Goal: Information Seeking & Learning: Learn about a topic

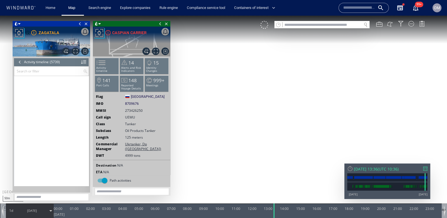
click at [311, 28] on div at bounding box center [322, 28] width 95 height 0
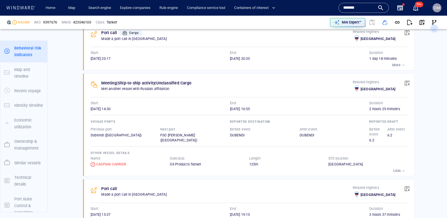
scroll to position [496, 0]
click at [425, 23] on button "button" at bounding box center [422, 22] width 12 height 12
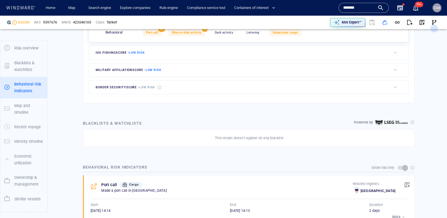
scroll to position [51, 0]
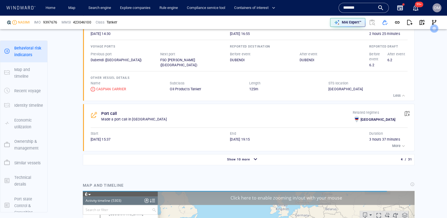
scroll to position [580, 0]
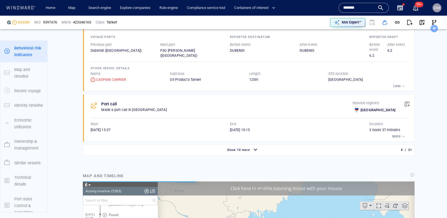
click at [249, 149] on span "Show 10 more" at bounding box center [238, 150] width 23 height 4
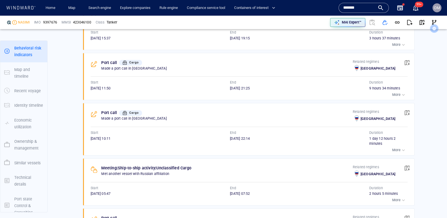
scroll to position [673, 0]
click at [398, 199] on p "More" at bounding box center [396, 199] width 8 height 5
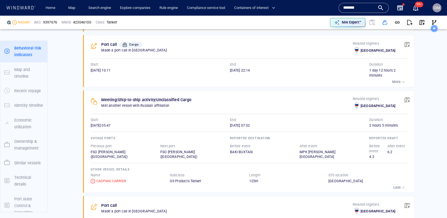
scroll to position [762, 0]
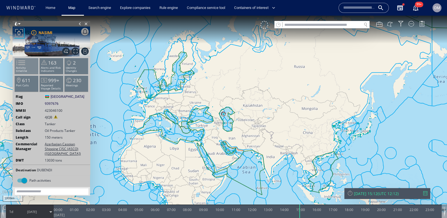
click at [22, 65] on span at bounding box center [17, 63] width 8 height 8
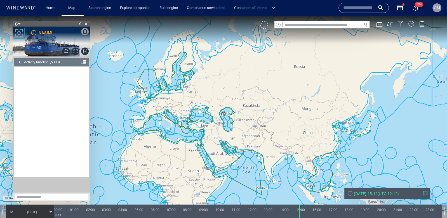
scroll to position [81522, 0]
click at [427, 191] on div "Tue 30/09/2025 15:12 ( UTC 12:12 )" at bounding box center [388, 193] width 86 height 11
click at [425, 193] on div at bounding box center [425, 193] width 4 height 4
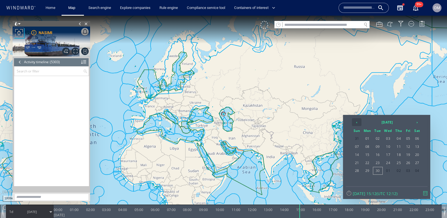
click at [357, 122] on th "‹" at bounding box center [357, 122] width 10 height 8
click at [357, 121] on th "‹" at bounding box center [357, 122] width 10 height 8
click at [415, 120] on th "›" at bounding box center [417, 122] width 8 height 8
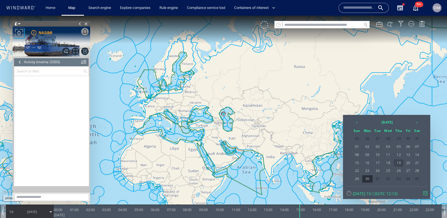
click at [399, 162] on span "19" at bounding box center [399, 163] width 10 height 7
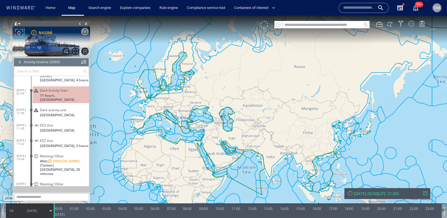
click at [77, 154] on div "Meeting|Other" at bounding box center [63, 156] width 47 height 4
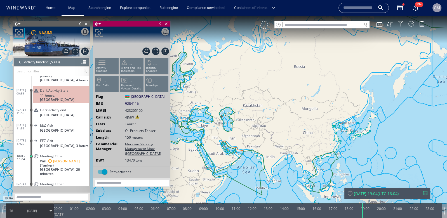
scroll to position [78599, 0]
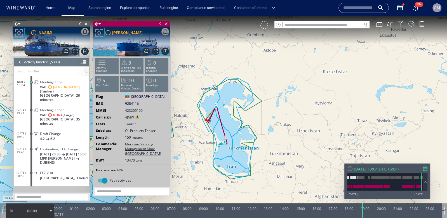
click at [425, 168] on div at bounding box center [425, 169] width 4 height 4
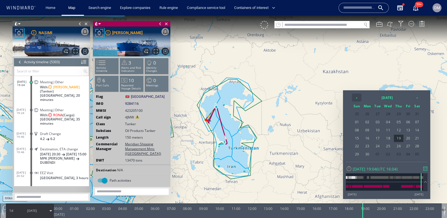
click at [353, 97] on th "‹" at bounding box center [357, 98] width 10 height 8
click at [355, 97] on th "‹" at bounding box center [357, 98] width 10 height 8
click at [370, 121] on span "03" at bounding box center [367, 122] width 10 height 7
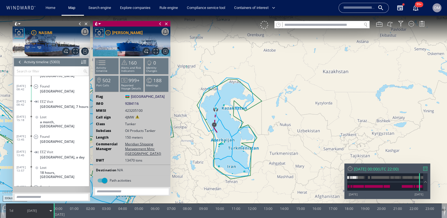
click at [424, 172] on div "Mon 03/03/2025 00:00 ( UTC 22:00 ) 04/01/13 30/09/25" at bounding box center [388, 182] width 86 height 36
click at [427, 167] on div at bounding box center [425, 169] width 4 height 4
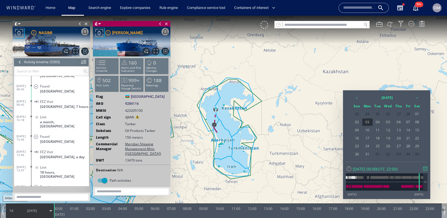
click at [424, 96] on div "‹ 2025 March › Sun Mon Tue Wed Thu Fri Sat 23 24 25 26 27 28 01 02 03 04 05 06 …" at bounding box center [387, 126] width 82 height 66
click at [422, 96] on div "‹ 2025 March › Sun Mon Tue Wed Thu Fri Sat 23 24 25 26 27 28 01 02 03 04 05 06 …" at bounding box center [387, 126] width 82 height 66
click at [420, 96] on th "›" at bounding box center [417, 98] width 8 height 8
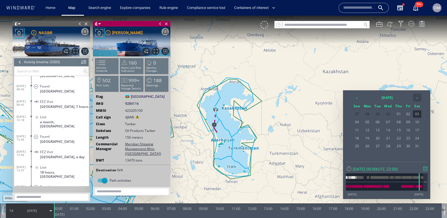
click at [420, 96] on th "›" at bounding box center [417, 98] width 8 height 8
click at [388, 114] on span "03" at bounding box center [388, 114] width 11 height 7
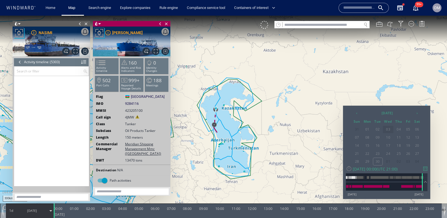
scroll to position [80939, 0]
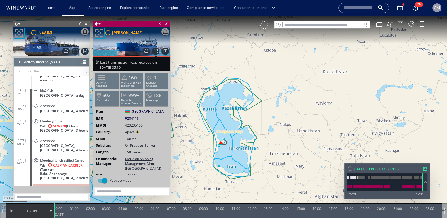
click at [72, 163] on span "With: CASPIAN CARRIER (Tanker)" at bounding box center [64, 167] width 49 height 8
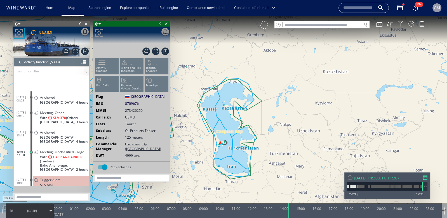
scroll to position [81001, 0]
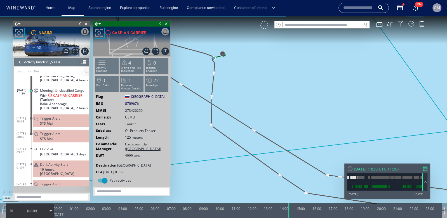
drag, startPoint x: 225, startPoint y: 85, endPoint x: 226, endPoint y: 113, distance: 27.4
click at [226, 113] on canvas "Map" at bounding box center [223, 114] width 447 height 197
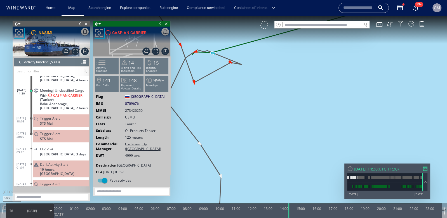
drag, startPoint x: 216, startPoint y: 94, endPoint x: 219, endPoint y: 104, distance: 10.1
click at [219, 104] on canvas "Map" at bounding box center [223, 114] width 447 height 197
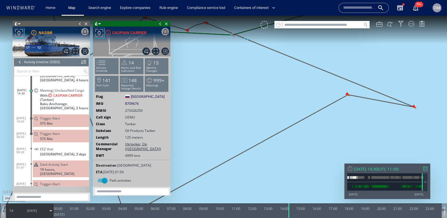
drag, startPoint x: 220, startPoint y: 86, endPoint x: 263, endPoint y: 108, distance: 47.8
click at [263, 108] on canvas "Map" at bounding box center [223, 114] width 447 height 197
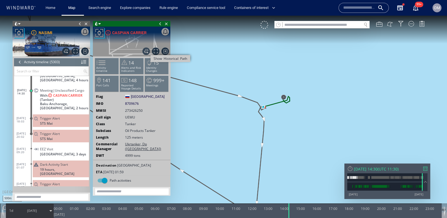
click at [148, 51] on span "Show Historical Path" at bounding box center [146, 52] width 8 height 8
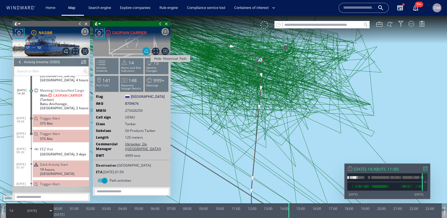
click at [147, 48] on span "Hide Historical Path" at bounding box center [146, 52] width 8 height 8
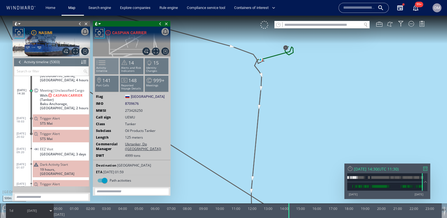
click at [116, 68] on p "Activity timeline" at bounding box center [107, 69] width 24 height 6
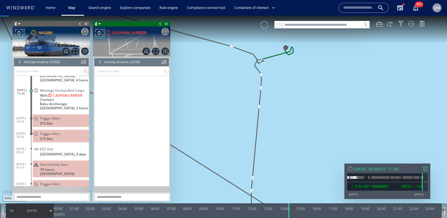
scroll to position [39035, 0]
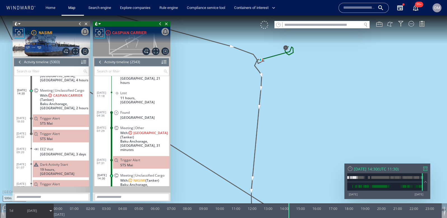
click at [23, 210] on span "03/09/25" at bounding box center [32, 211] width 28 height 14
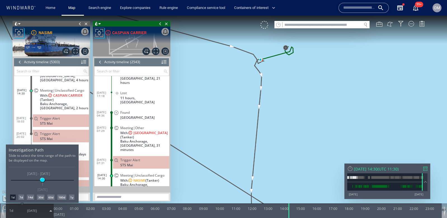
click at [53, 198] on div "60d" at bounding box center [50, 198] width 7 height 6
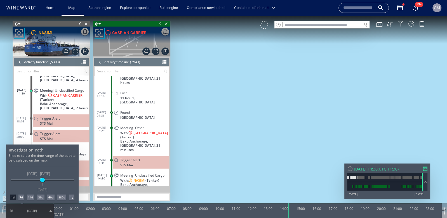
scroll to position [39058, 0]
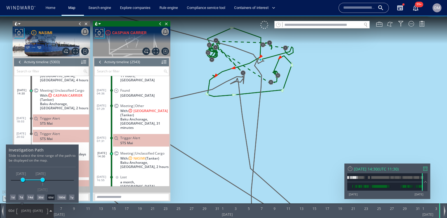
click at [277, 130] on div at bounding box center [223, 117] width 447 height 203
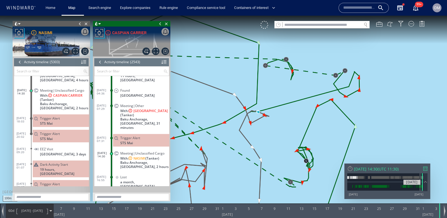
click at [426, 169] on div at bounding box center [425, 169] width 4 height 4
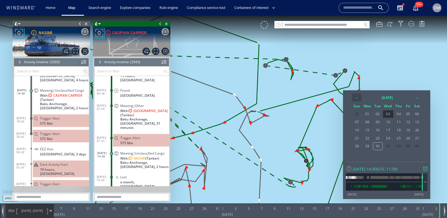
click at [358, 98] on th "‹" at bounding box center [357, 98] width 10 height 8
click at [390, 146] on span "25" at bounding box center [388, 146] width 11 height 7
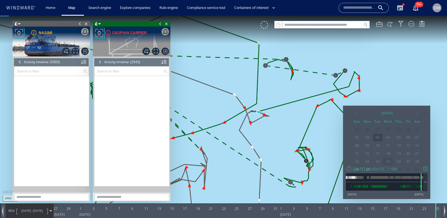
scroll to position [37822, 0]
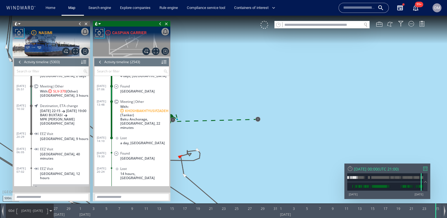
drag, startPoint x: 202, startPoint y: 132, endPoint x: 238, endPoint y: 111, distance: 41.6
click at [238, 111] on canvas "Map" at bounding box center [223, 114] width 447 height 197
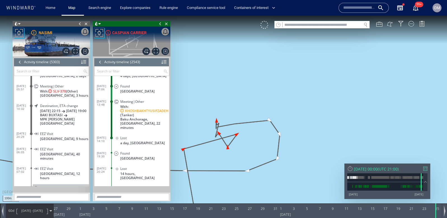
drag, startPoint x: 234, startPoint y: 148, endPoint x: 253, endPoint y: 143, distance: 20.2
click at [253, 143] on canvas "Map" at bounding box center [223, 114] width 447 height 197
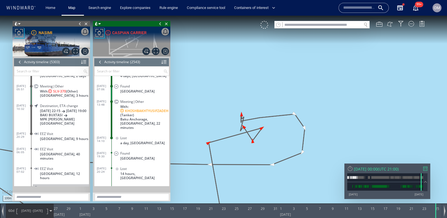
click at [424, 169] on div at bounding box center [425, 169] width 4 height 4
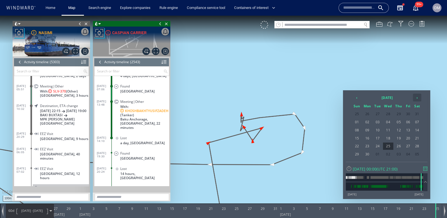
click at [415, 96] on th "›" at bounding box center [417, 98] width 8 height 8
click at [408, 137] on span "25" at bounding box center [408, 138] width 8 height 7
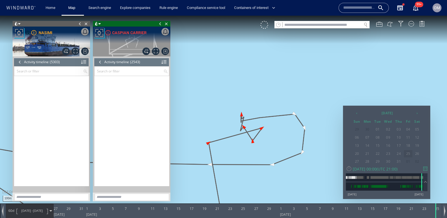
scroll to position [38515, 0]
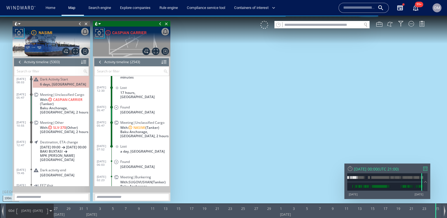
click at [62, 106] on span "Baku Anchorage, [GEOGRAPHIC_DATA], 2 hours" at bounding box center [64, 110] width 49 height 8
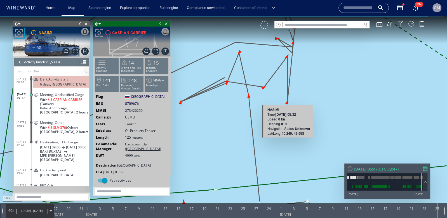
drag, startPoint x: 285, startPoint y: 100, endPoint x: 285, endPoint y: 141, distance: 41.4
click at [285, 141] on canvas "Map" at bounding box center [223, 114] width 447 height 197
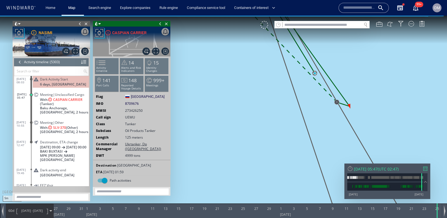
drag, startPoint x: 310, startPoint y: 79, endPoint x: 281, endPoint y: 159, distance: 84.8
click at [281, 159] on canvas "Map" at bounding box center [223, 114] width 447 height 197
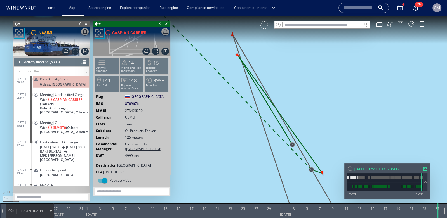
scroll to position [80123, 0]
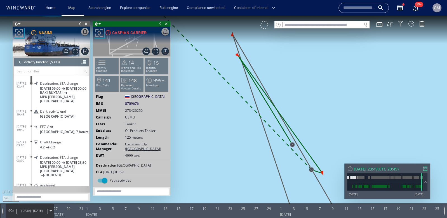
drag, startPoint x: 438, startPoint y: 216, endPoint x: 445, endPoint y: 220, distance: 8.5
click at [445, 218] on html "5m © Mapbox © OpenStreetMap Improve this map 0 0 25 June 2025 27 29 31 1 3 5 7 …" at bounding box center [223, 117] width 447 height 203
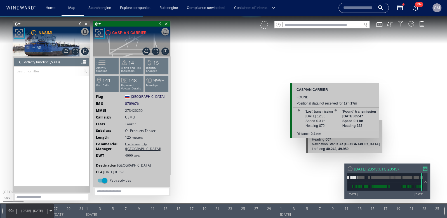
scroll to position [80123, 0]
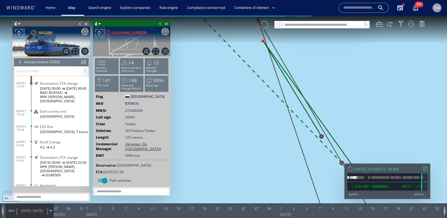
click at [301, 208] on div at bounding box center [248, 211] width 388 height 15
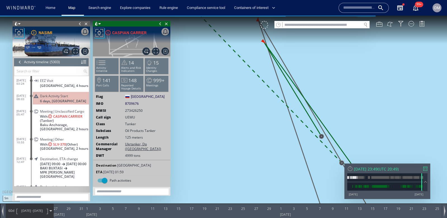
click at [72, 124] on span "Baku Anchorage, Azerbaijan, 2 hours" at bounding box center [64, 127] width 49 height 8
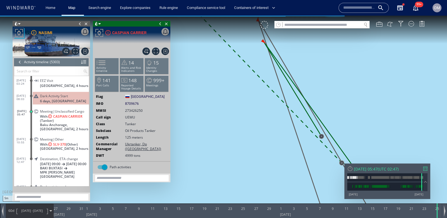
scroll to position [80077, 0]
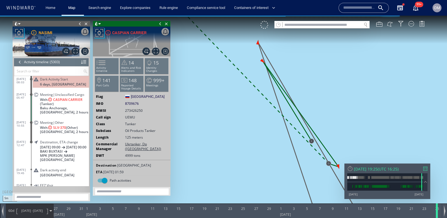
click at [438, 216] on div at bounding box center [438, 211] width 6 height 15
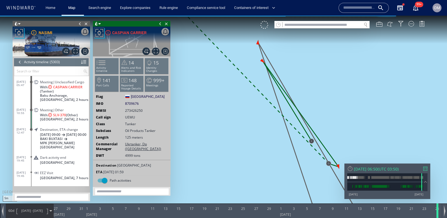
scroll to position [80093, 0]
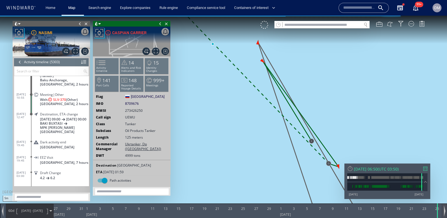
click at [445, 212] on div at bounding box center [444, 211] width 5 height 15
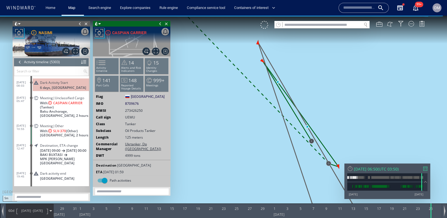
click at [72, 111] on span "Baku Anchorage, Azerbaijan, 2 hours" at bounding box center [64, 113] width 49 height 8
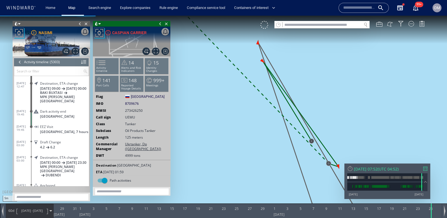
scroll to position [80077, 0]
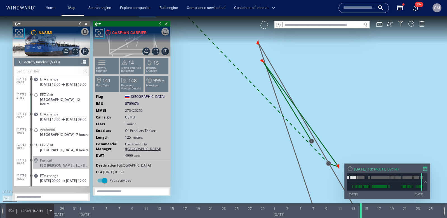
drag, startPoint x: 430, startPoint y: 216, endPoint x: 359, endPoint y: 211, distance: 71.5
click at [359, 211] on div at bounding box center [362, 211] width 6 height 15
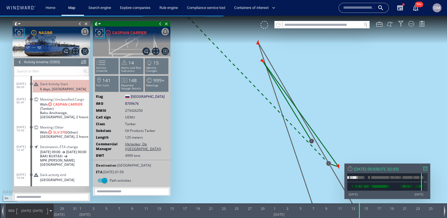
scroll to position [80086, 0]
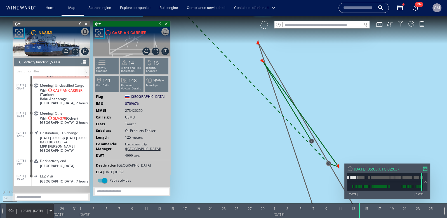
click at [72, 99] on span "Baku Anchorage, Azerbaijan, 2 hours" at bounding box center [64, 101] width 49 height 8
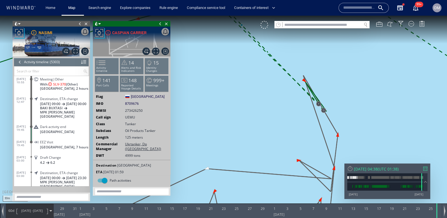
scroll to position [80123, 0]
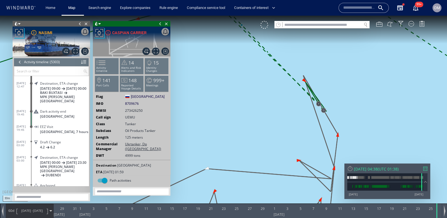
drag, startPoint x: 431, startPoint y: 215, endPoint x: 437, endPoint y: 220, distance: 8.1
click at [437, 218] on html "30m © Mapbox © OpenStreetMap Improve this map 0 0 27 June 2025 29 31 1 3 5 7 9 …" at bounding box center [223, 117] width 447 height 203
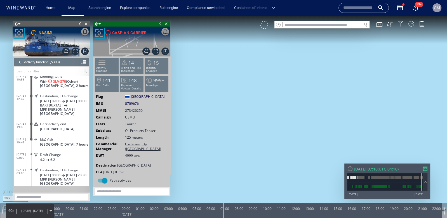
scroll to position [80077, 0]
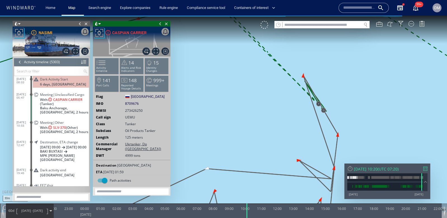
click at [60, 104] on span "With: CASPIAN CARRIER (Tanker)" at bounding box center [64, 102] width 49 height 8
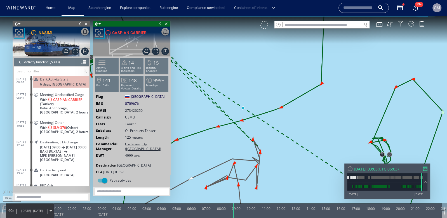
click at [74, 108] on span "Baku Anchorage, [GEOGRAPHIC_DATA], 2 hours" at bounding box center [64, 110] width 49 height 8
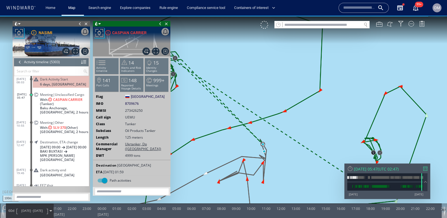
drag, startPoint x: 303, startPoint y: 173, endPoint x: 303, endPoint y: 155, distance: 17.9
click at [303, 155] on canvas "Map" at bounding box center [223, 114] width 447 height 197
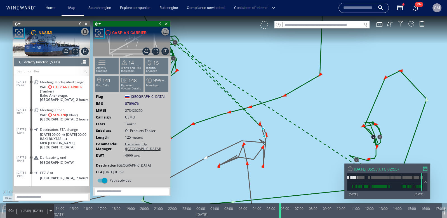
scroll to position [80093, 0]
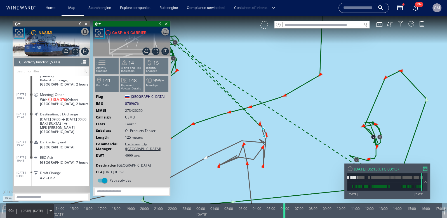
drag, startPoint x: 262, startPoint y: 210, endPoint x: 285, endPoint y: 210, distance: 23.2
click at [285, 211] on div at bounding box center [286, 211] width 6 height 15
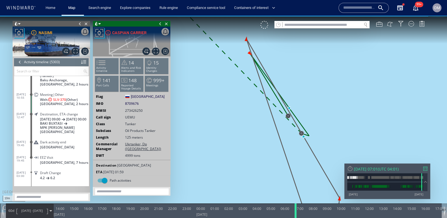
drag, startPoint x: 286, startPoint y: 211, endPoint x: 296, endPoint y: 212, distance: 10.1
click at [296, 212] on div at bounding box center [297, 211] width 6 height 15
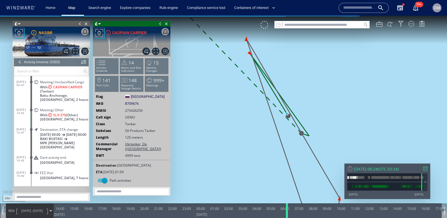
scroll to position [80093, 0]
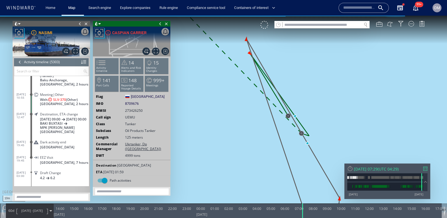
drag, startPoint x: 294, startPoint y: 213, endPoint x: 312, endPoint y: 148, distance: 67.6
click at [302, 218] on html "10m © Mapbox © OpenStreetMap Improve this map 0 0 13:00 [DATE] 14:00 15:00 16:0…" at bounding box center [223, 117] width 447 height 203
